Goal: Complete application form

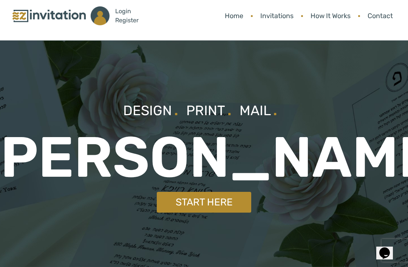
scroll to position [9, 0]
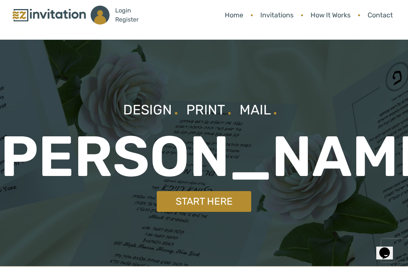
click at [221, 199] on link "Start Here" at bounding box center [204, 201] width 94 height 21
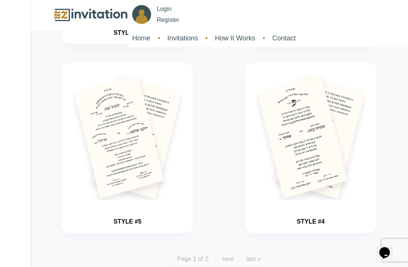
scroll to position [1721, 0]
click at [334, 154] on img "button" at bounding box center [310, 137] width 108 height 126
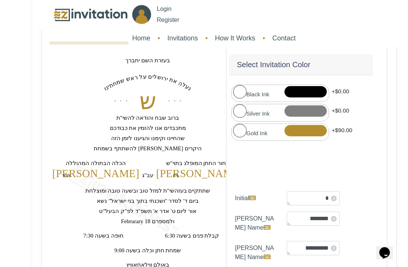
click at [303, 125] on div at bounding box center [305, 130] width 42 height 11
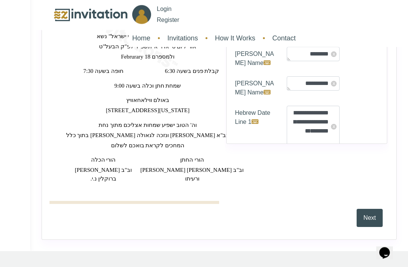
scroll to position [247, 0]
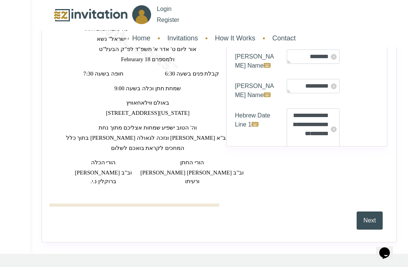
click at [360, 216] on button "Next" at bounding box center [369, 220] width 26 height 18
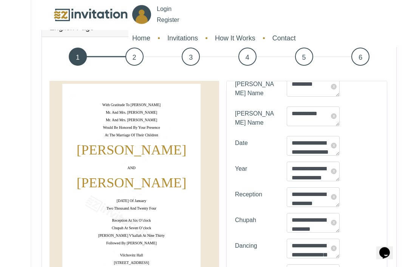
scroll to position [63, 0]
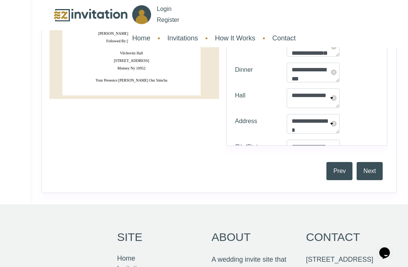
click at [369, 180] on button "Next" at bounding box center [369, 171] width 26 height 18
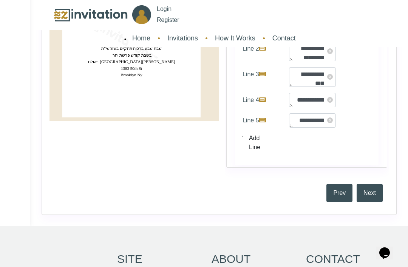
click at [366, 202] on button "Next" at bounding box center [369, 193] width 26 height 18
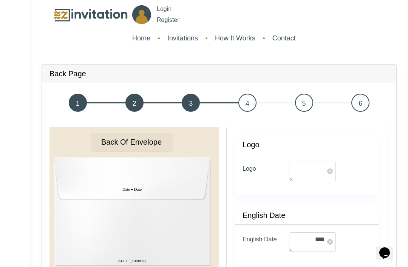
type textarea "*"
type textarea "**********"
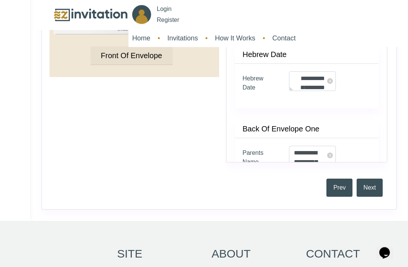
click at [363, 197] on button "Next" at bounding box center [369, 188] width 26 height 18
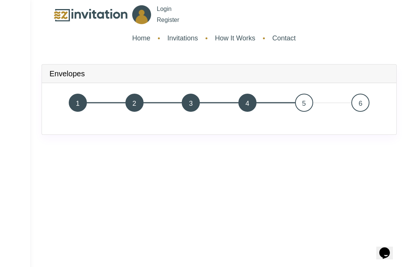
click at [348, 107] on link "6" at bounding box center [360, 103] width 57 height 24
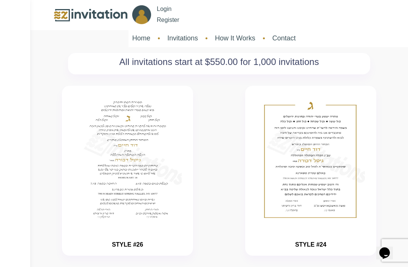
click at [235, 38] on link "How It Works" at bounding box center [235, 38] width 48 height 18
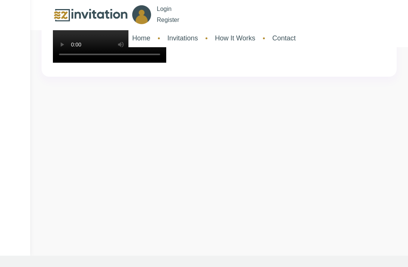
scroll to position [96, 0]
click at [166, 62] on video "Your browser does not support the video tag." at bounding box center [109, 34] width 113 height 57
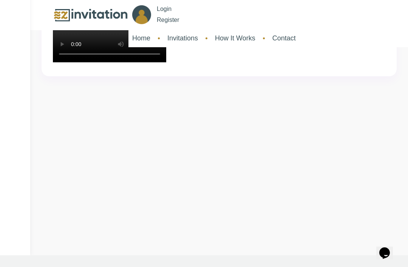
click at [166, 62] on video "Your browser does not support the video tag." at bounding box center [109, 34] width 113 height 57
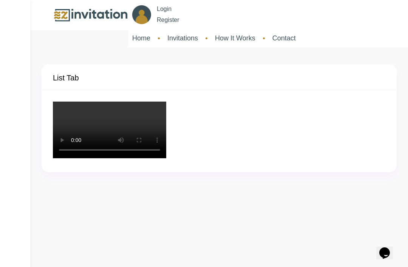
scroll to position [12, 0]
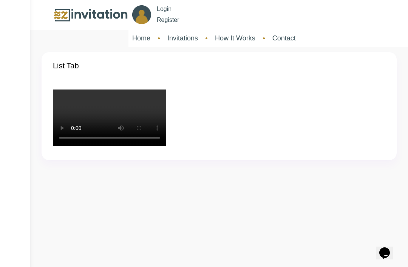
click at [78, 23] on img at bounding box center [90, 15] width 75 height 16
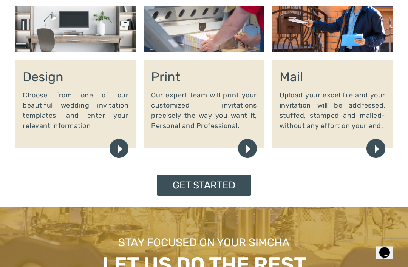
scroll to position [626, 0]
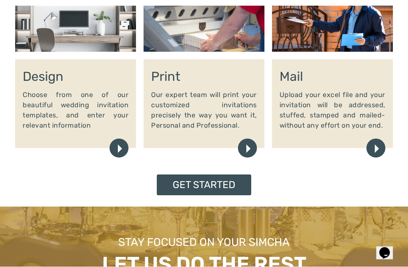
click at [199, 189] on link "Get Started" at bounding box center [204, 185] width 94 height 21
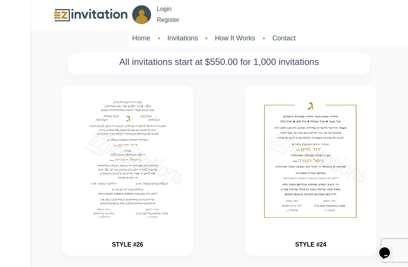
click at [304, 153] on img "button" at bounding box center [310, 160] width 108 height 126
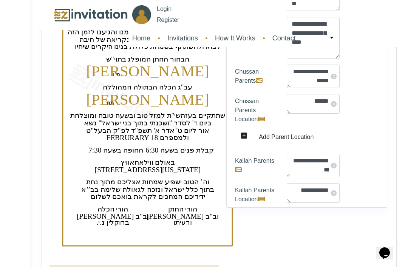
scroll to position [349, 0]
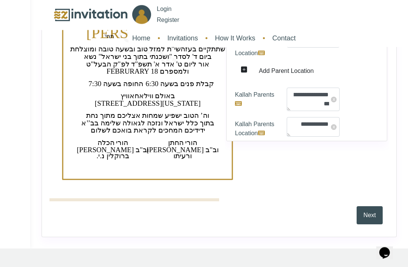
click at [371, 213] on button "Next" at bounding box center [369, 215] width 26 height 18
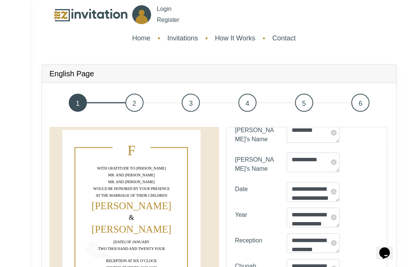
scroll to position [89, 0]
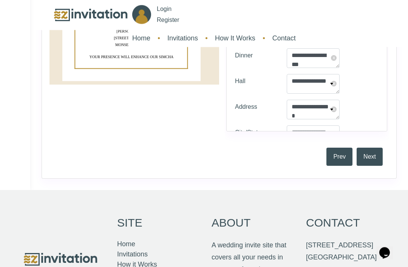
click at [369, 166] on button "Next" at bounding box center [369, 157] width 26 height 18
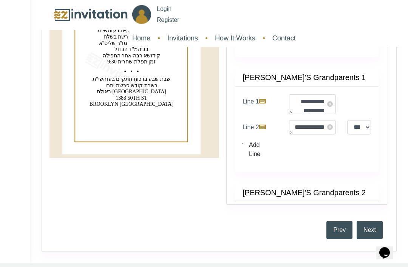
scroll to position [201, 0]
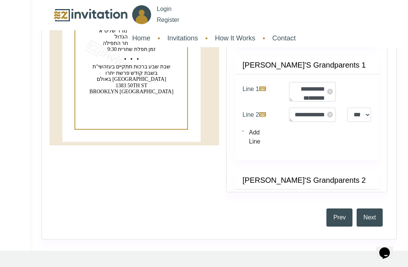
click at [374, 226] on button "Next" at bounding box center [369, 217] width 26 height 18
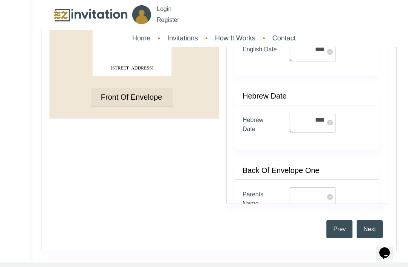
type textarea "*"
type textarea "**********"
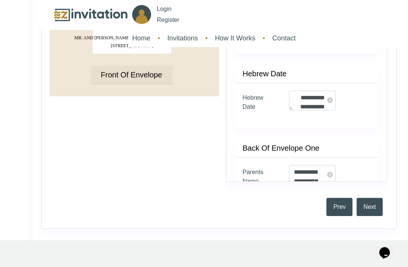
click at [368, 216] on button "Next" at bounding box center [369, 207] width 26 height 18
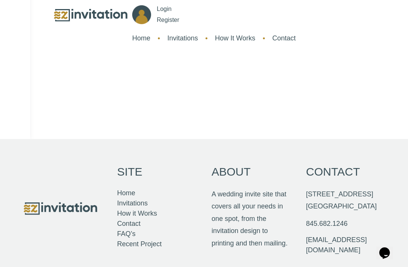
scroll to position [198, 0]
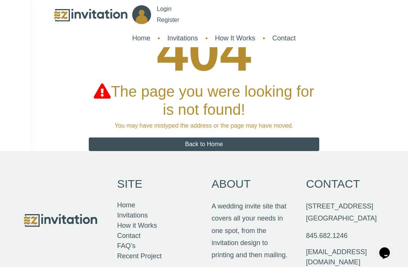
click at [287, 143] on link "Back to Home" at bounding box center [204, 144] width 230 height 14
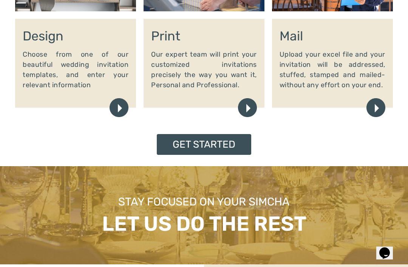
scroll to position [663, 0]
